Goal: Information Seeking & Learning: Learn about a topic

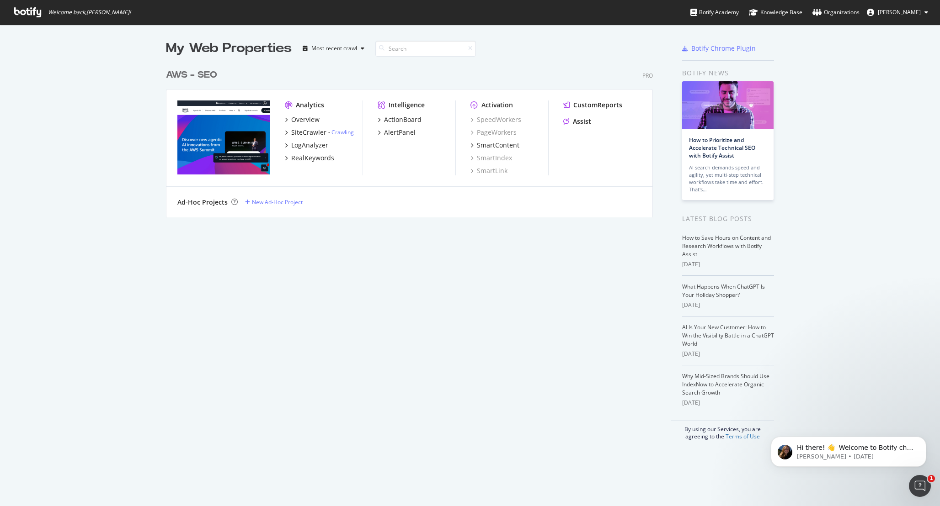
click at [241, 138] on img "grid" at bounding box center [223, 138] width 93 height 74
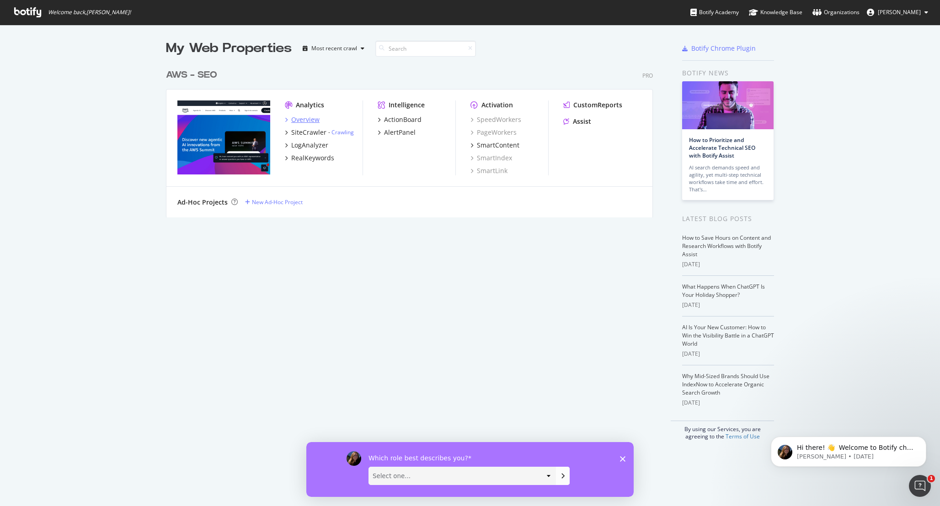
click at [306, 120] on div "Overview" at bounding box center [305, 119] width 28 height 9
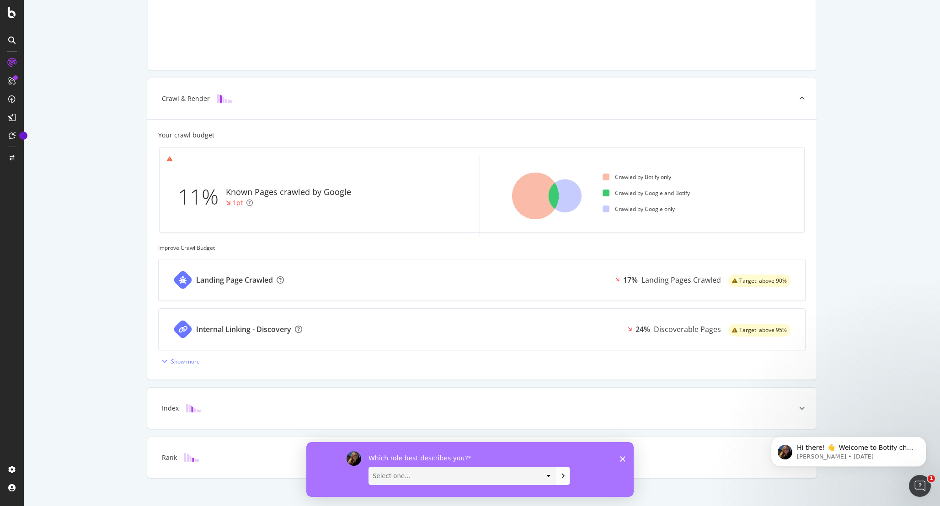
scroll to position [154, 0]
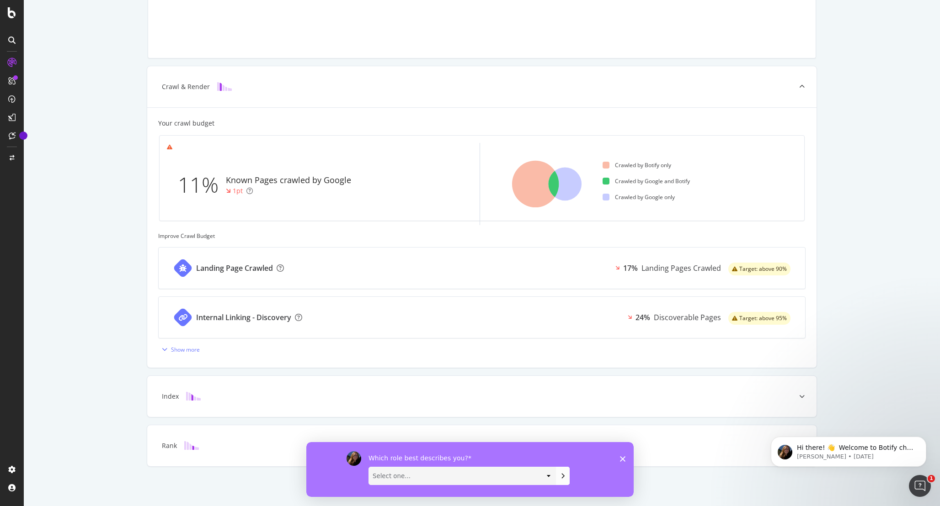
click at [621, 462] on icon "Close survey" at bounding box center [622, 458] width 5 height 5
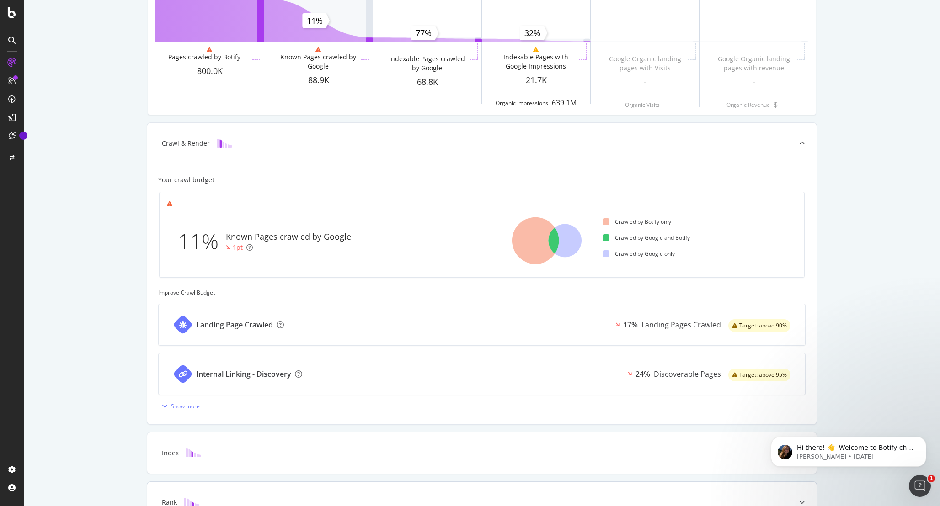
scroll to position [0, 0]
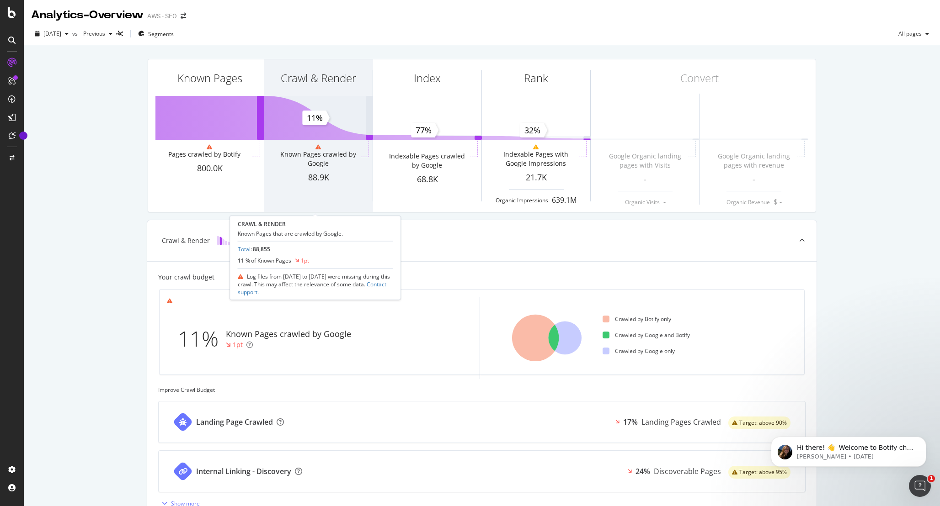
click at [293, 133] on div "Crawl & [PERSON_NAME] Known Pages crawled by Google 88.9K" at bounding box center [318, 135] width 108 height 153
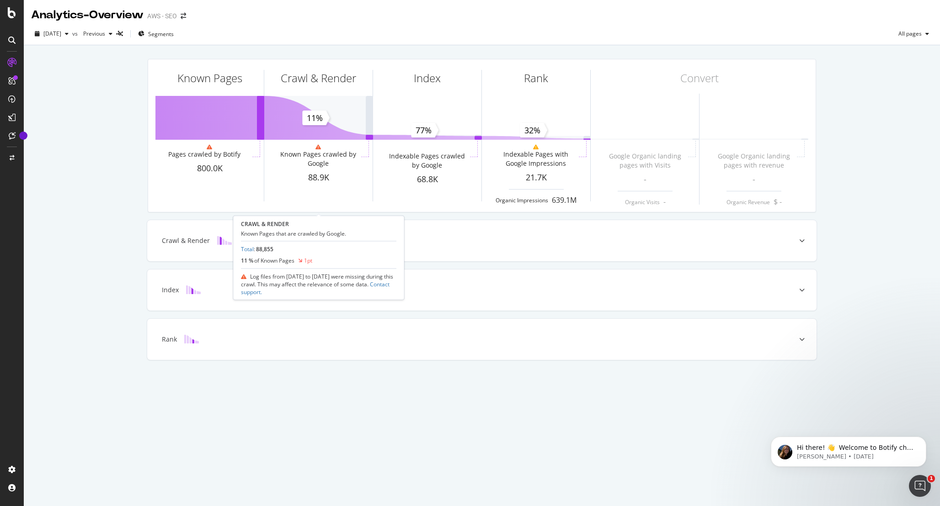
click at [293, 133] on div "Crawl & [PERSON_NAME] Known Pages crawled by Google 88.9K" at bounding box center [318, 135] width 108 height 153
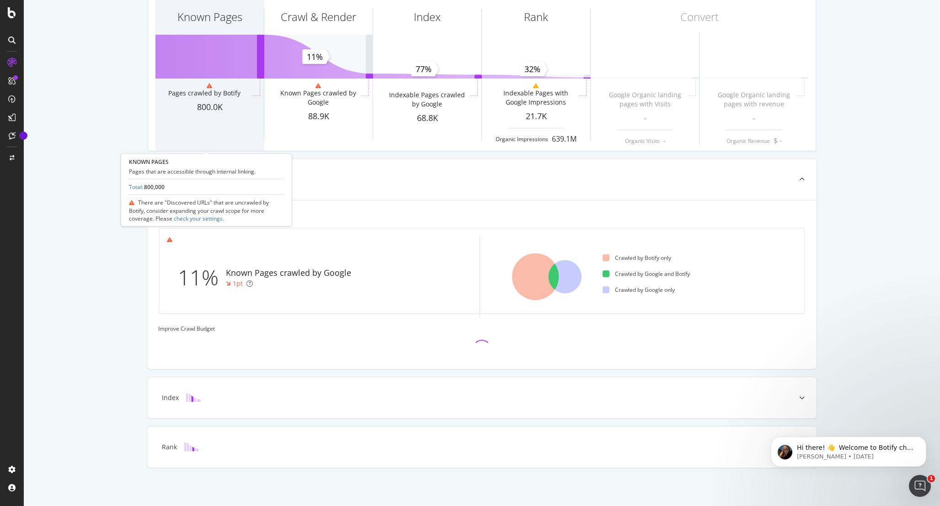
click at [239, 122] on div "Known Pages Pages crawled by Botify 800.0K" at bounding box center [209, 74] width 108 height 153
